Goal: Information Seeking & Learning: Learn about a topic

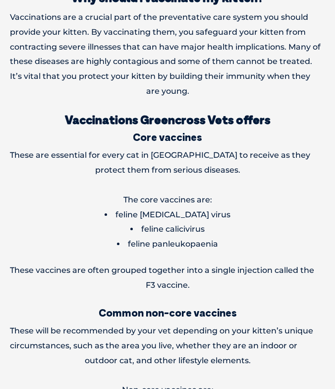
scroll to position [416, 0]
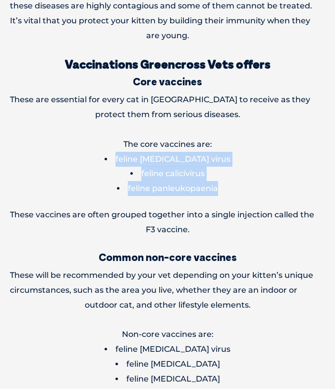
drag, startPoint x: 117, startPoint y: 184, endPoint x: 9, endPoint y: 153, distance: 112.0
click at [10, 153] on ul "feline [MEDICAL_DATA] virus feline calicivirus feline panleukopaenia" at bounding box center [168, 174] width 316 height 44
copy ul "feline [MEDICAL_DATA] virus feline calicivirus feline panleukopaenia"
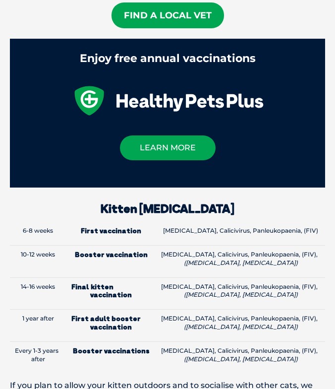
scroll to position [837, 0]
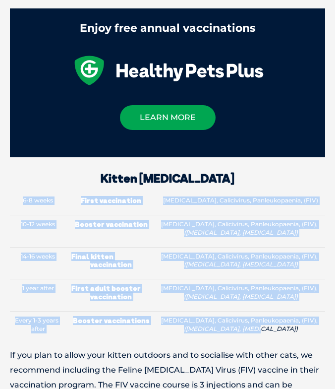
drag, startPoint x: 12, startPoint y: 188, endPoint x: 261, endPoint y: 322, distance: 282.9
click at [261, 322] on tbody "6-8 weeks First vaccination [MEDICAL_DATA], Calicivirus, Panleukopaenia, (FIV) …" at bounding box center [168, 267] width 316 height 151
copy tbody "6-8 weeks First vaccination [MEDICAL_DATA], Calicivirus, Panleukopaenia, (FIV) …"
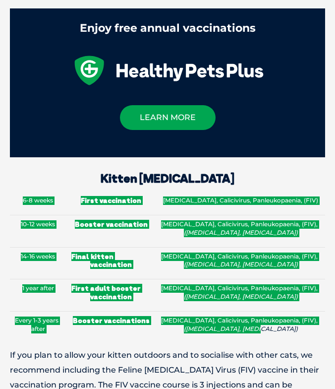
click at [287, 231] on td "[MEDICAL_DATA], Calicivirus, Panleukopaenia, (FIV), ([MEDICAL_DATA], [MEDICAL_D…" at bounding box center [240, 231] width 169 height 32
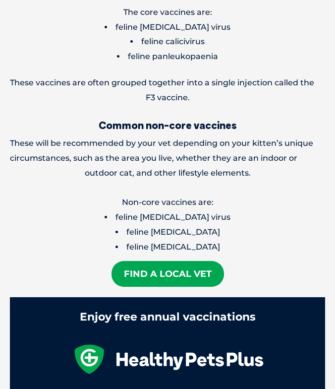
scroll to position [546, 0]
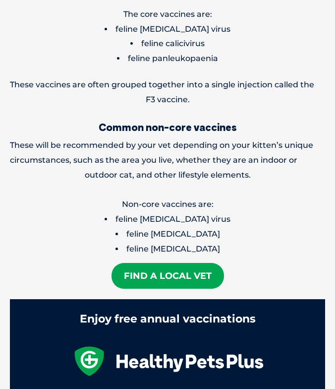
click at [95, 242] on li "feline [MEDICAL_DATA]" at bounding box center [168, 249] width 316 height 15
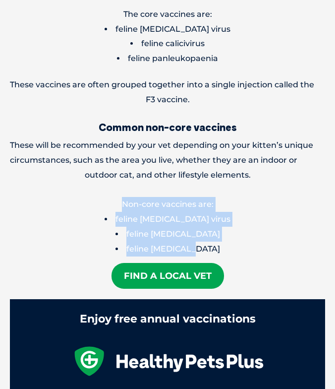
drag, startPoint x: 84, startPoint y: 239, endPoint x: 4, endPoint y: 196, distance: 90.6
copy div "Non-core vaccines are: feline [MEDICAL_DATA] virus feline [MEDICAL_DATA] feline…"
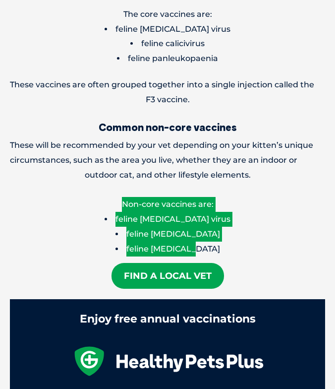
click at [175, 212] on li "feline [MEDICAL_DATA] virus" at bounding box center [168, 219] width 316 height 15
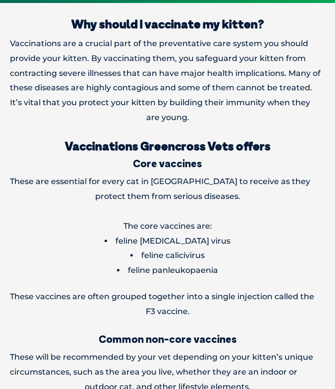
scroll to position [131, 0]
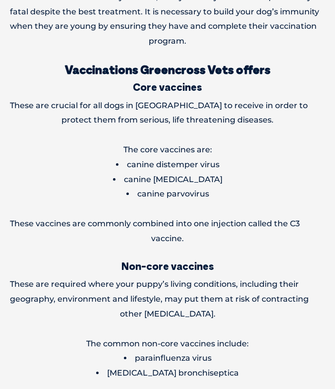
scroll to position [491, 0]
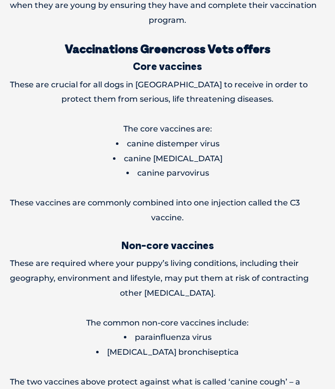
click at [93, 171] on li "canine parvovirus" at bounding box center [168, 173] width 316 height 15
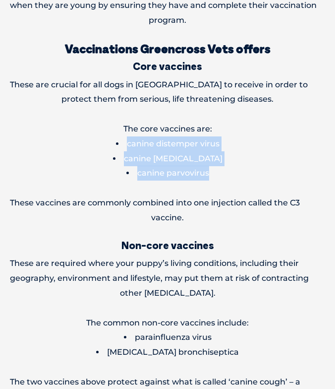
drag, startPoint x: 97, startPoint y: 165, endPoint x: -1, endPoint y: 136, distance: 103.0
copy ul "canine distemper virus canine hepatitis canine parvovirus"
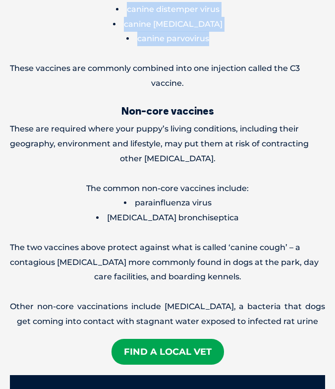
scroll to position [621, 0]
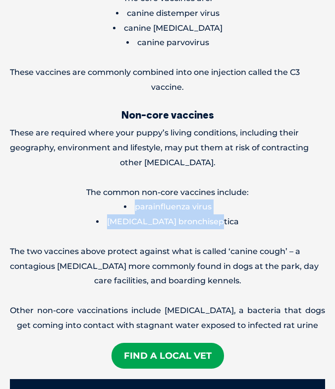
drag, startPoint x: 125, startPoint y: 212, endPoint x: 14, endPoint y: 197, distance: 111.7
click at [14, 200] on ul "parainfluenza virus bordetella bronchiseptica" at bounding box center [168, 215] width 316 height 30
copy ul "parainfluenza virus bordetella bronchiseptica"
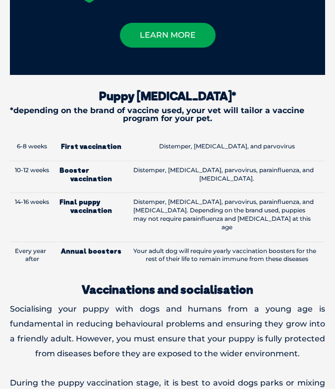
scroll to position [1074, 0]
click at [13, 242] on td "Every year after" at bounding box center [32, 258] width 45 height 32
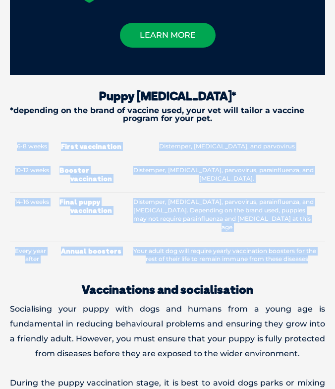
drag, startPoint x: 12, startPoint y: 130, endPoint x: 305, endPoint y: 250, distance: 316.5
click at [305, 250] on tbody "6-8 weeks First vaccination Distemper, hepatitis, and parvovirus 10-12 weeks Bo…" at bounding box center [168, 205] width 316 height 136
copy tbody "6-8 weeks First vaccination Distemper, hepatitis, and parvovirus 10-12 weeks Bo…"
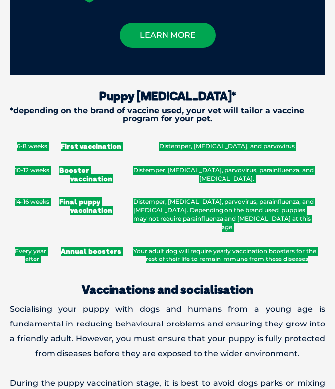
click at [229, 194] on td "Distemper, hepatitis, parvovirus, parainfluenza, and bordetella. Depending on t…" at bounding box center [227, 217] width 197 height 49
